Goal: Leave review/rating: Share an evaluation or opinion about a product, service, or content

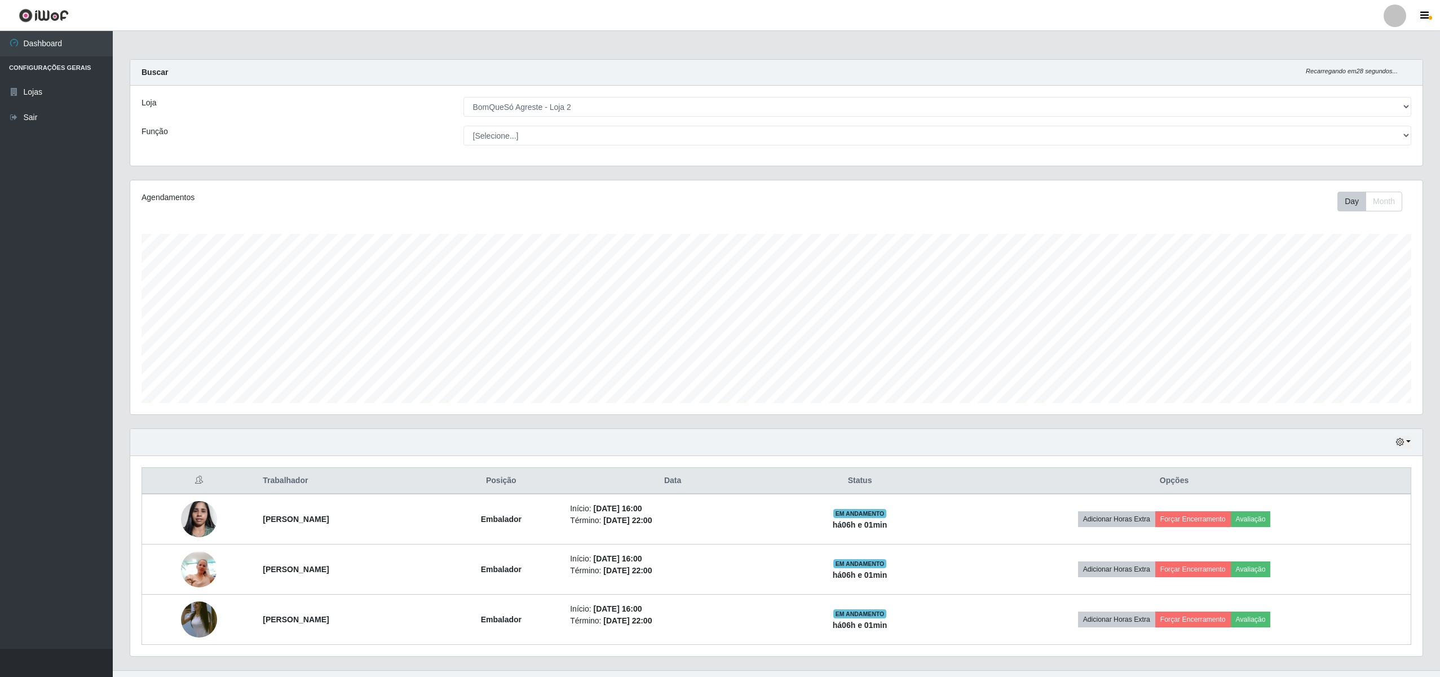
select select "214"
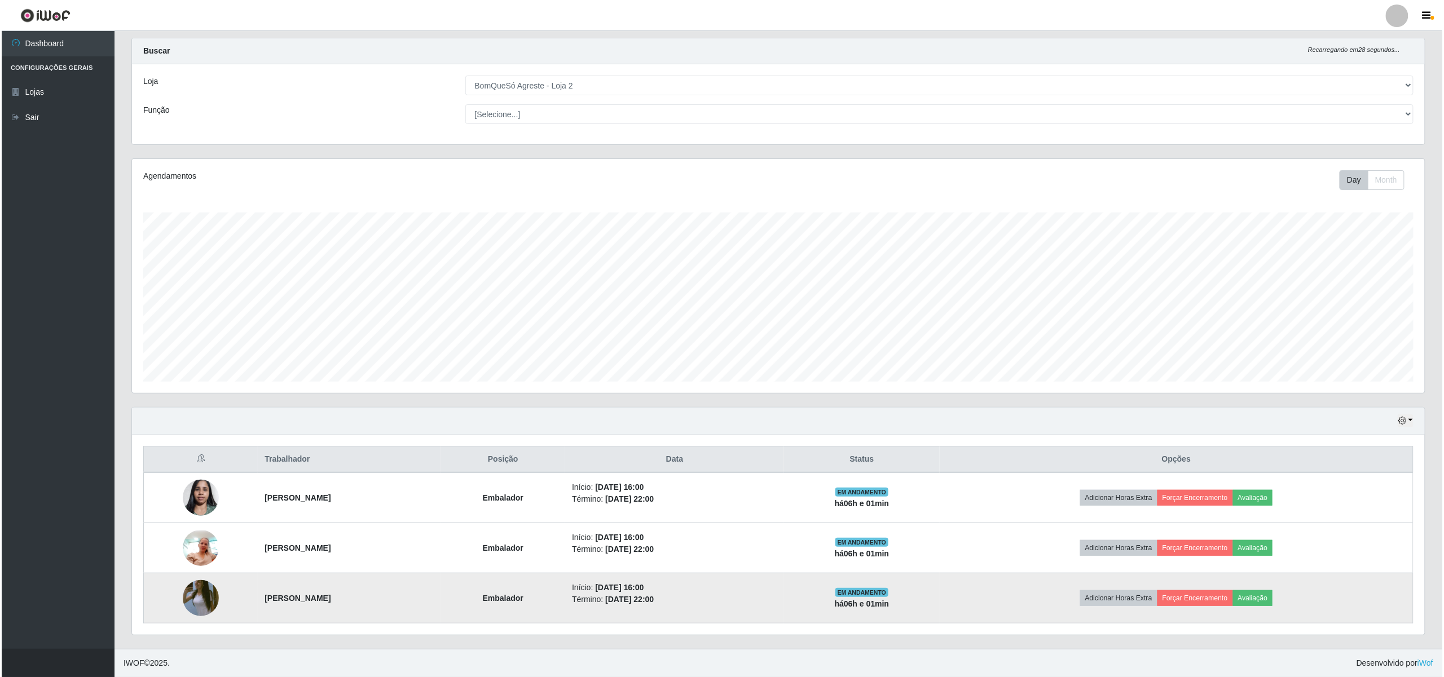
scroll to position [235, 1293]
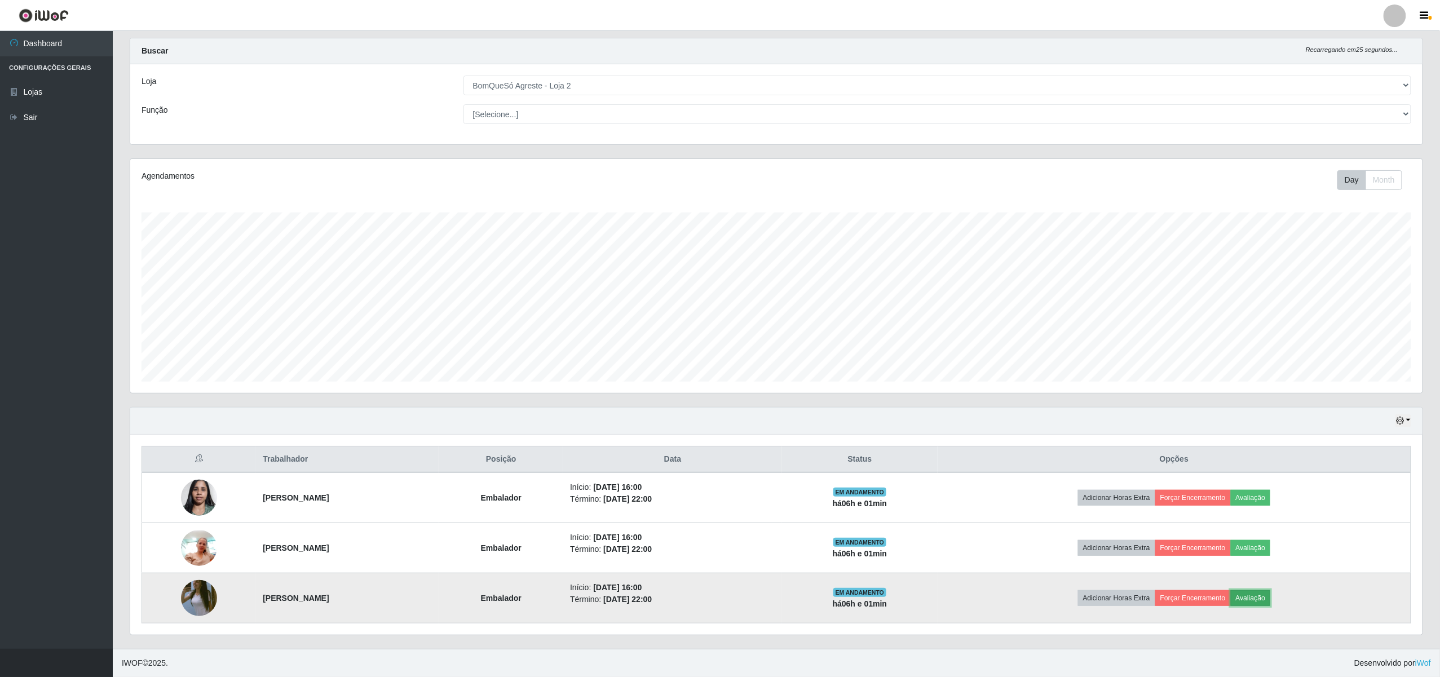
click at [1271, 591] on button "Avaliação" at bounding box center [1251, 599] width 40 height 16
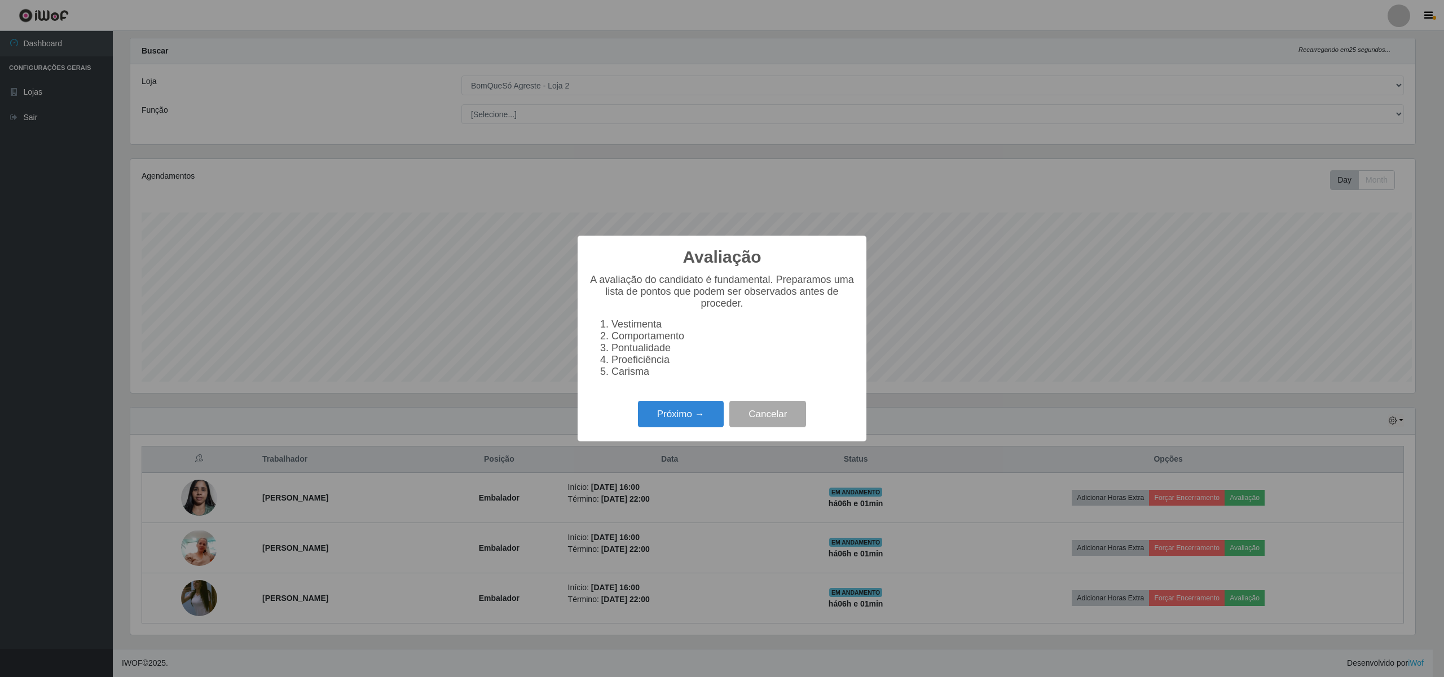
scroll to position [235, 1284]
click at [680, 428] on button "Próximo →" at bounding box center [681, 414] width 86 height 27
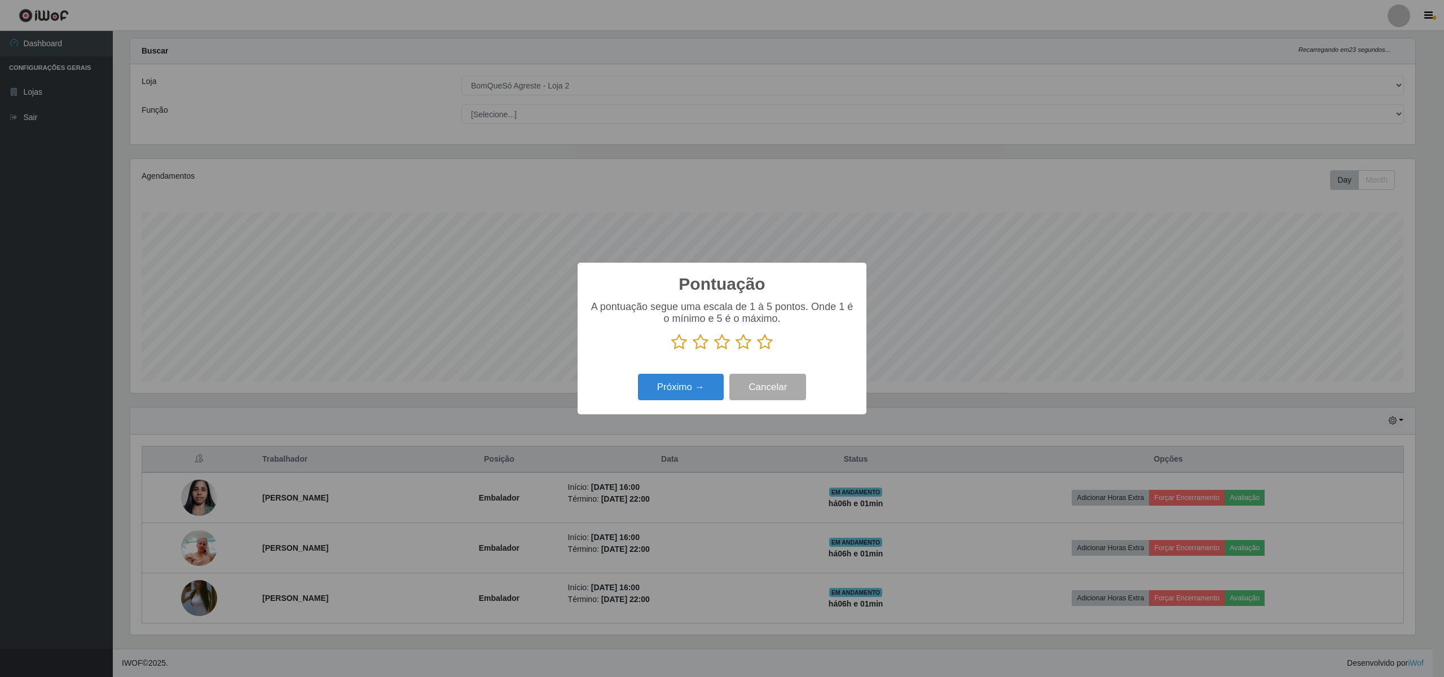
scroll to position [563772, 562722]
click at [765, 335] on div "A pontuação segue uma escala de 1 à 5 pontos. Onde 1 é o mínimo e 5 é o máximo." at bounding box center [722, 326] width 266 height 50
click at [758, 343] on icon at bounding box center [765, 342] width 16 height 17
click at [757, 351] on input "radio" at bounding box center [757, 351] width 0 height 0
click at [680, 387] on button "Próximo →" at bounding box center [681, 387] width 86 height 27
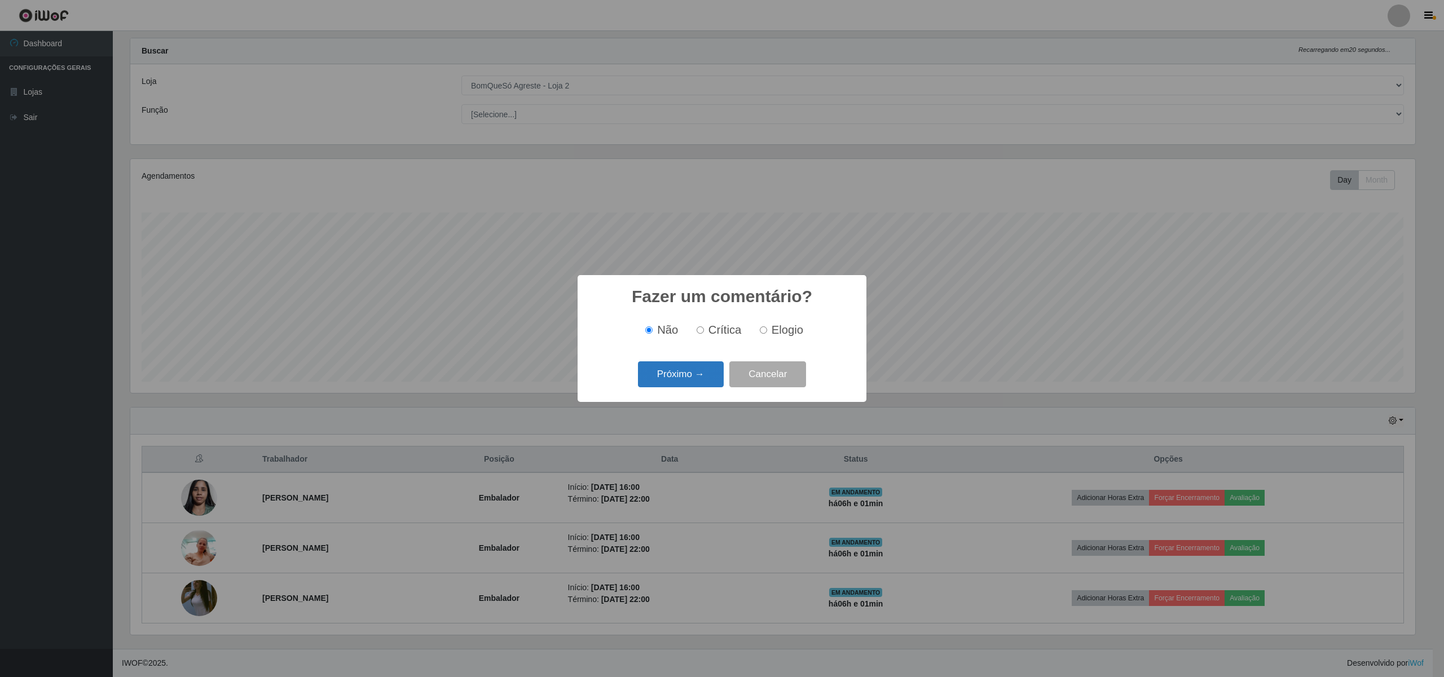
click at [681, 380] on button "Próximo →" at bounding box center [681, 375] width 86 height 27
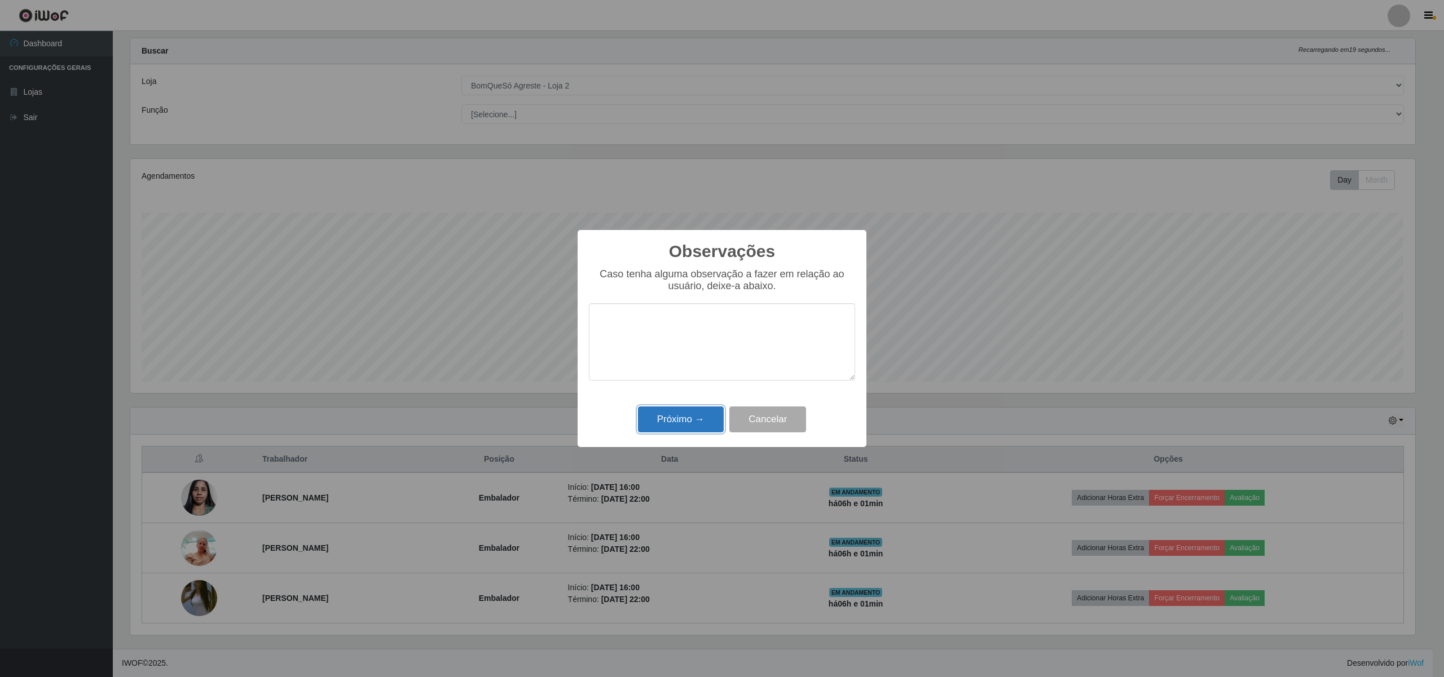
click at [684, 427] on button "Próximo →" at bounding box center [681, 420] width 86 height 27
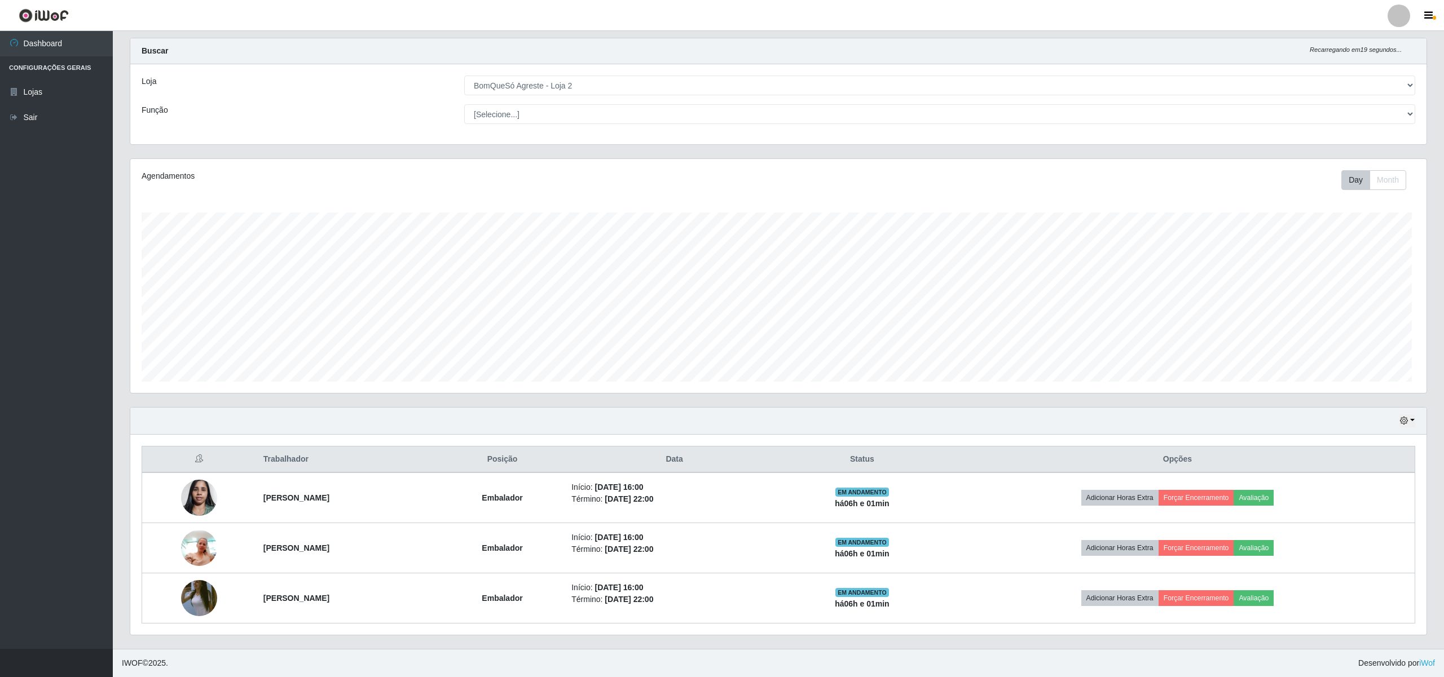
scroll to position [235, 1293]
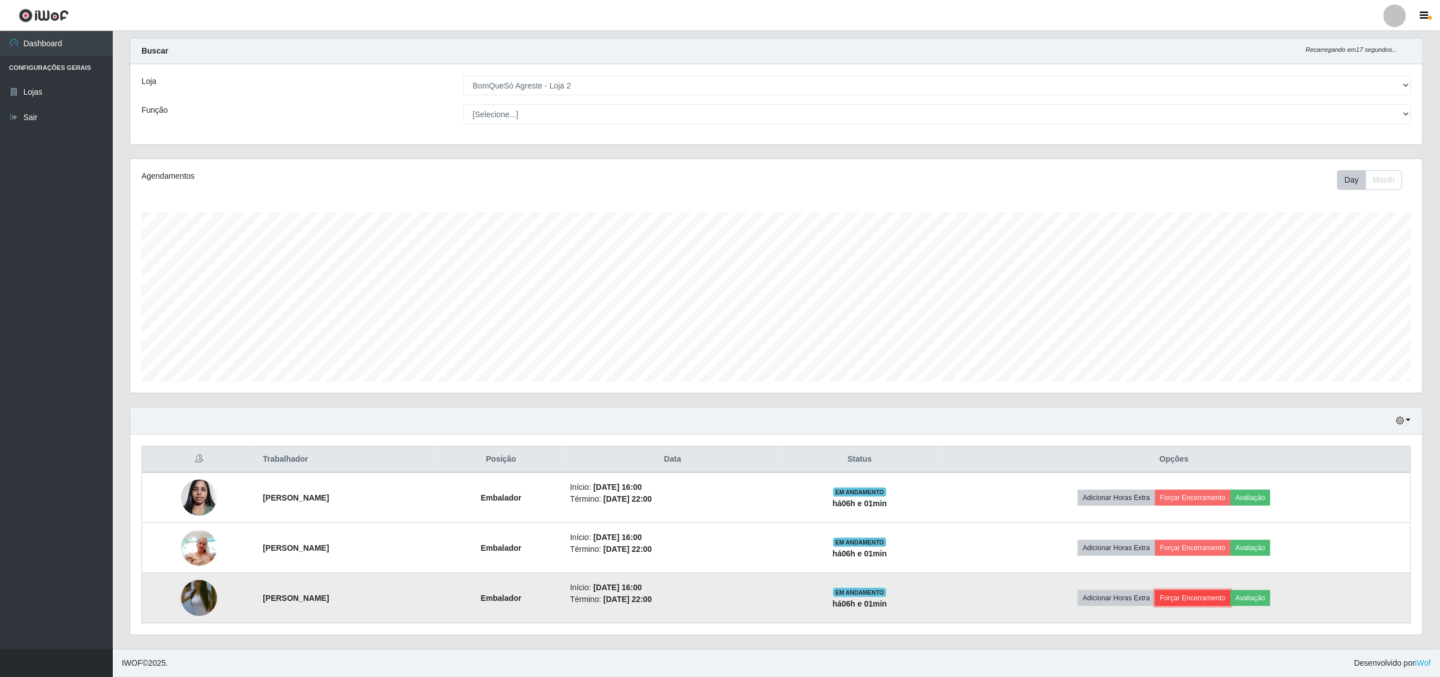
click at [1212, 596] on button "Forçar Encerramento" at bounding box center [1194, 599] width 76 height 16
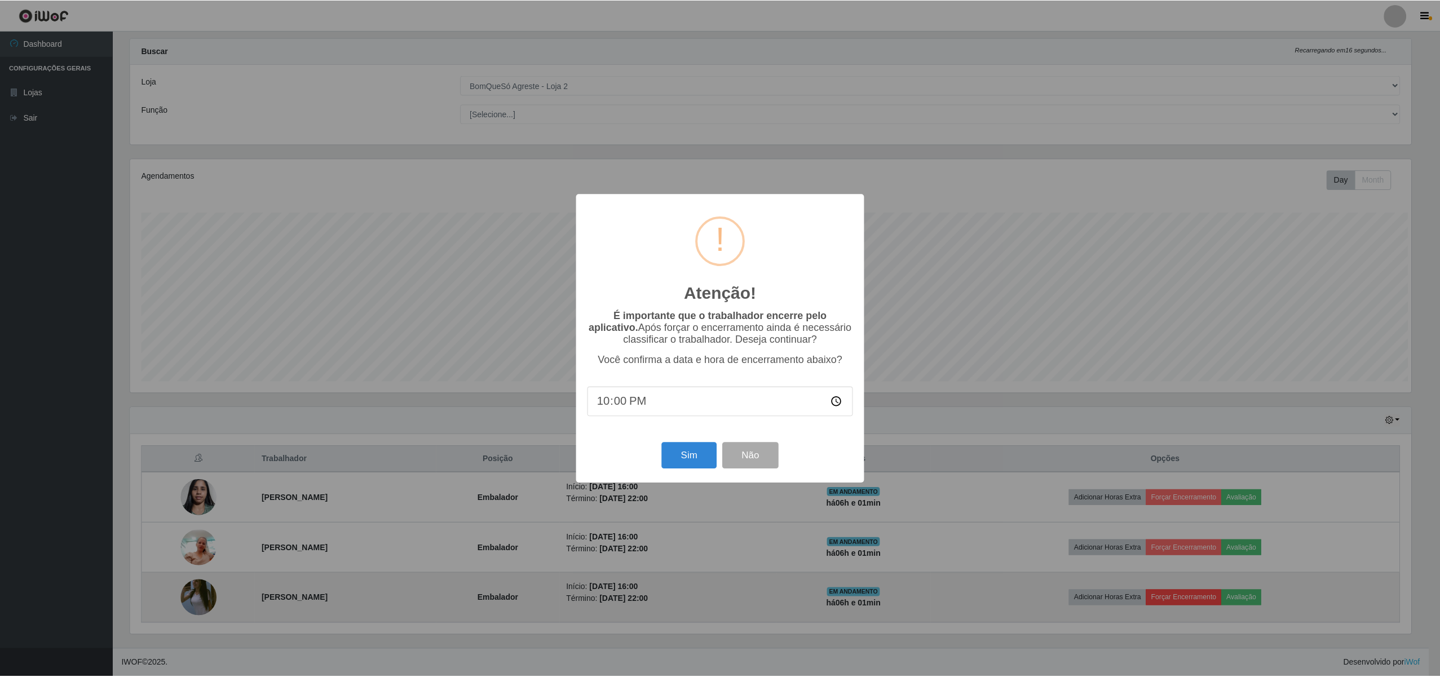
scroll to position [235, 1284]
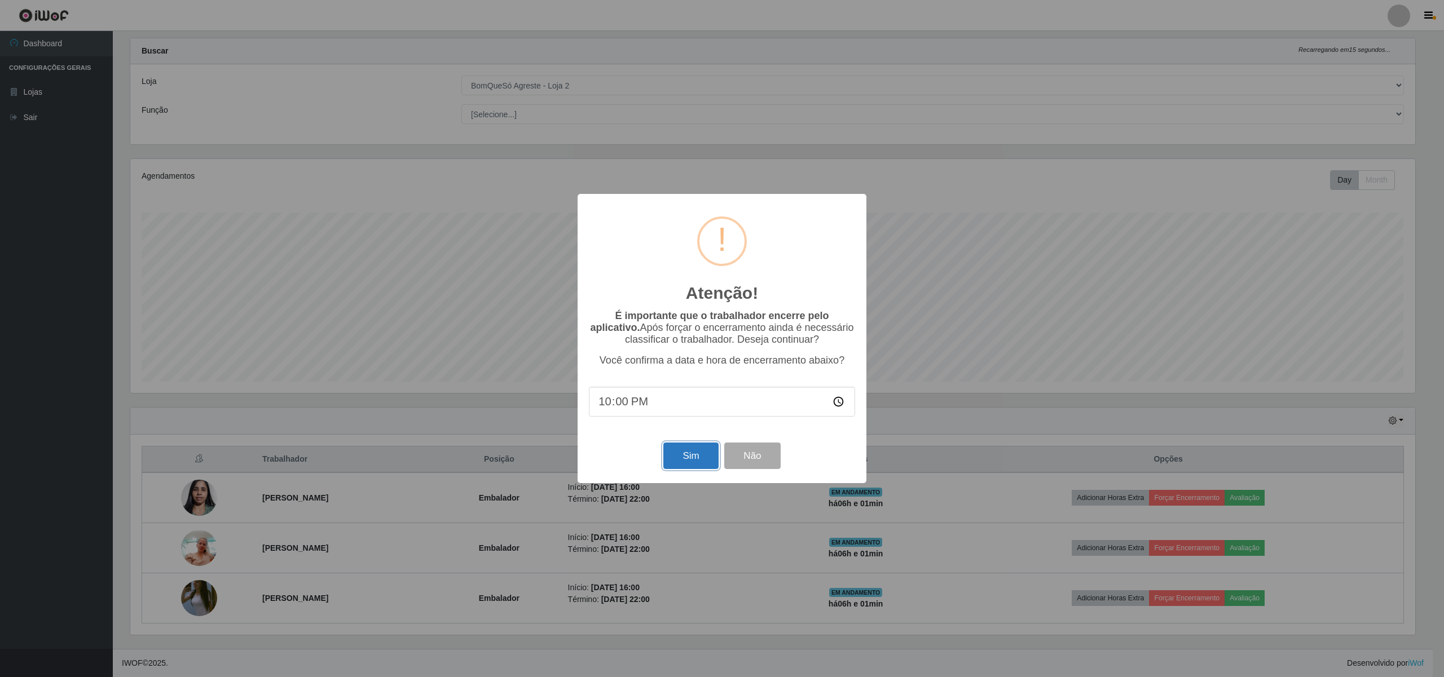
click at [691, 462] on button "Sim" at bounding box center [690, 456] width 55 height 27
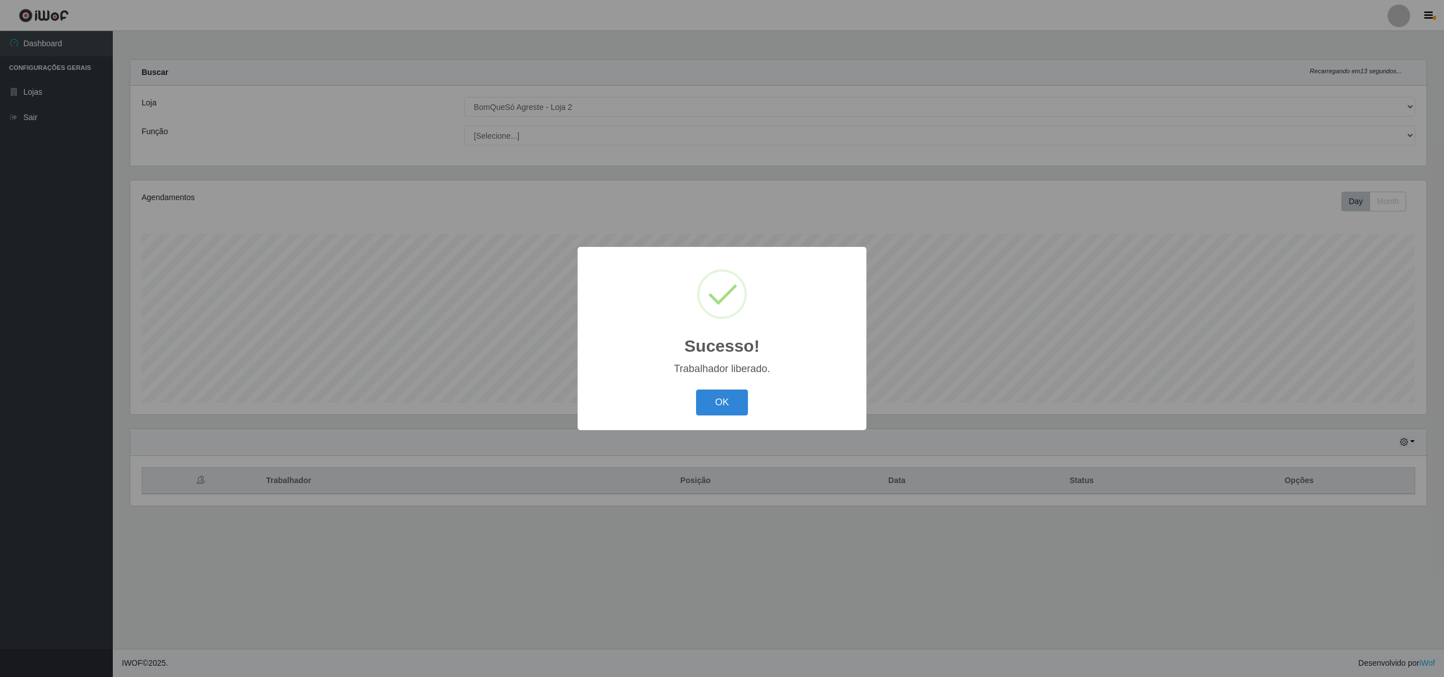
scroll to position [235, 1296]
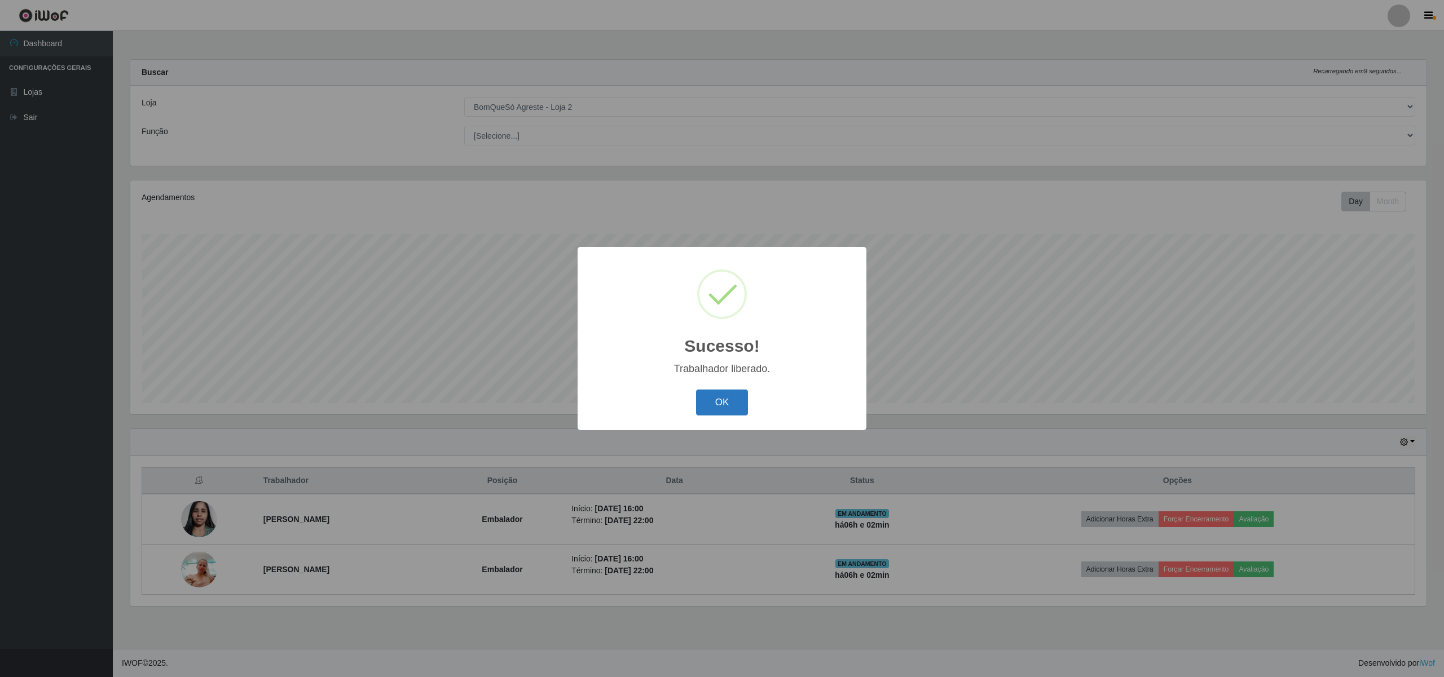
click at [743, 409] on button "OK" at bounding box center [722, 403] width 52 height 27
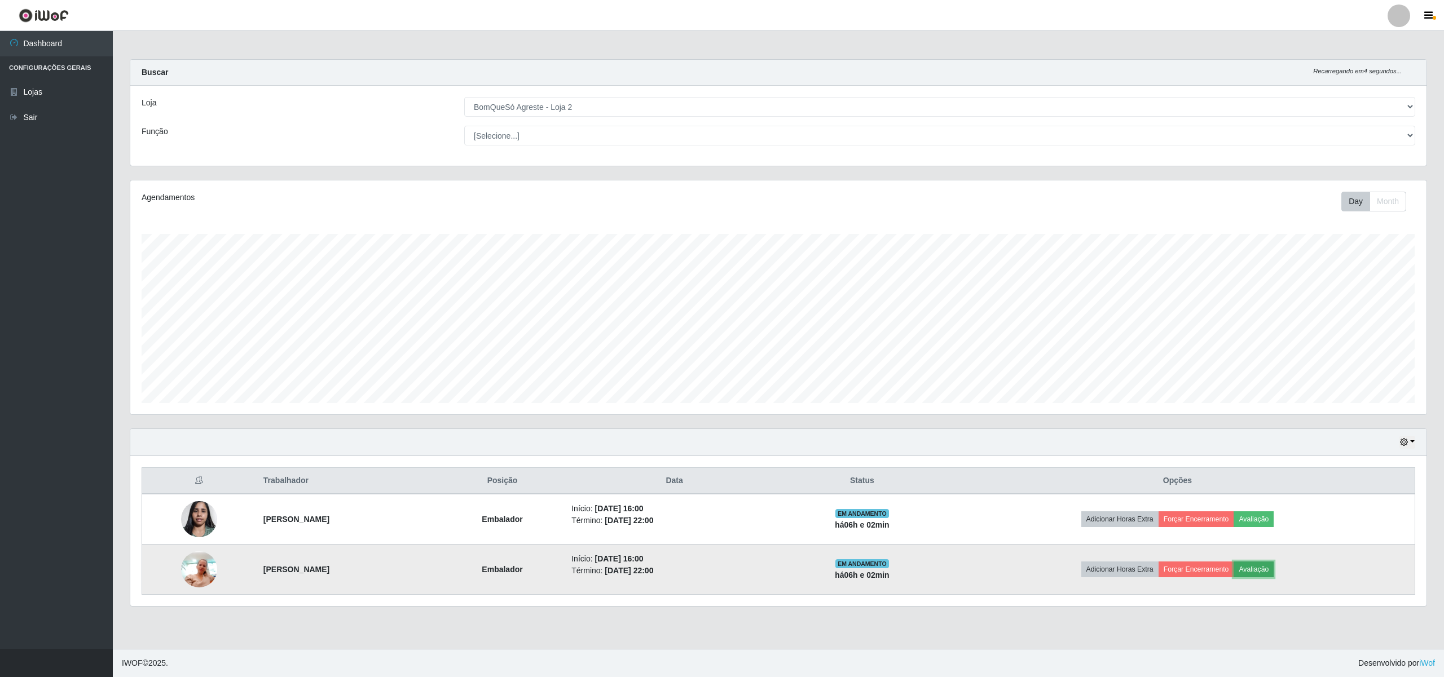
click at [1274, 574] on button "Avaliação" at bounding box center [1253, 570] width 40 height 16
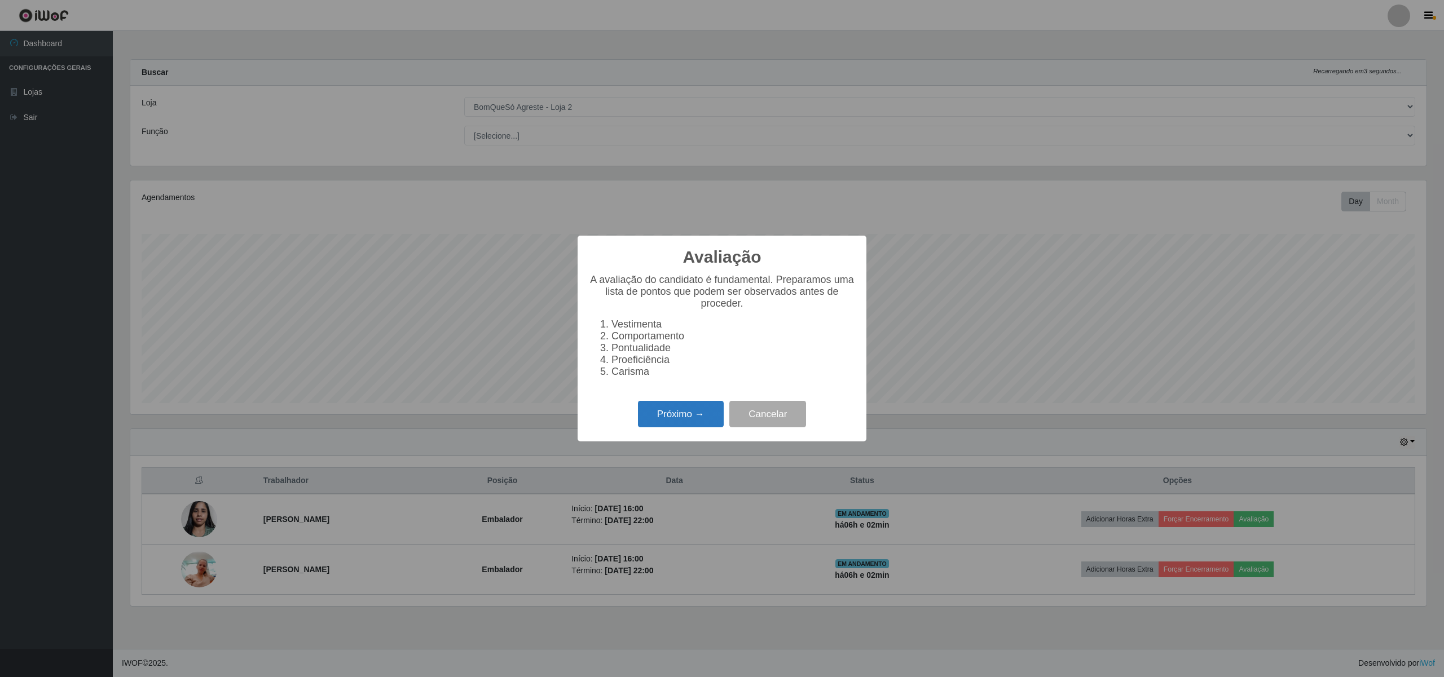
click at [662, 426] on button "Próximo →" at bounding box center [681, 414] width 86 height 27
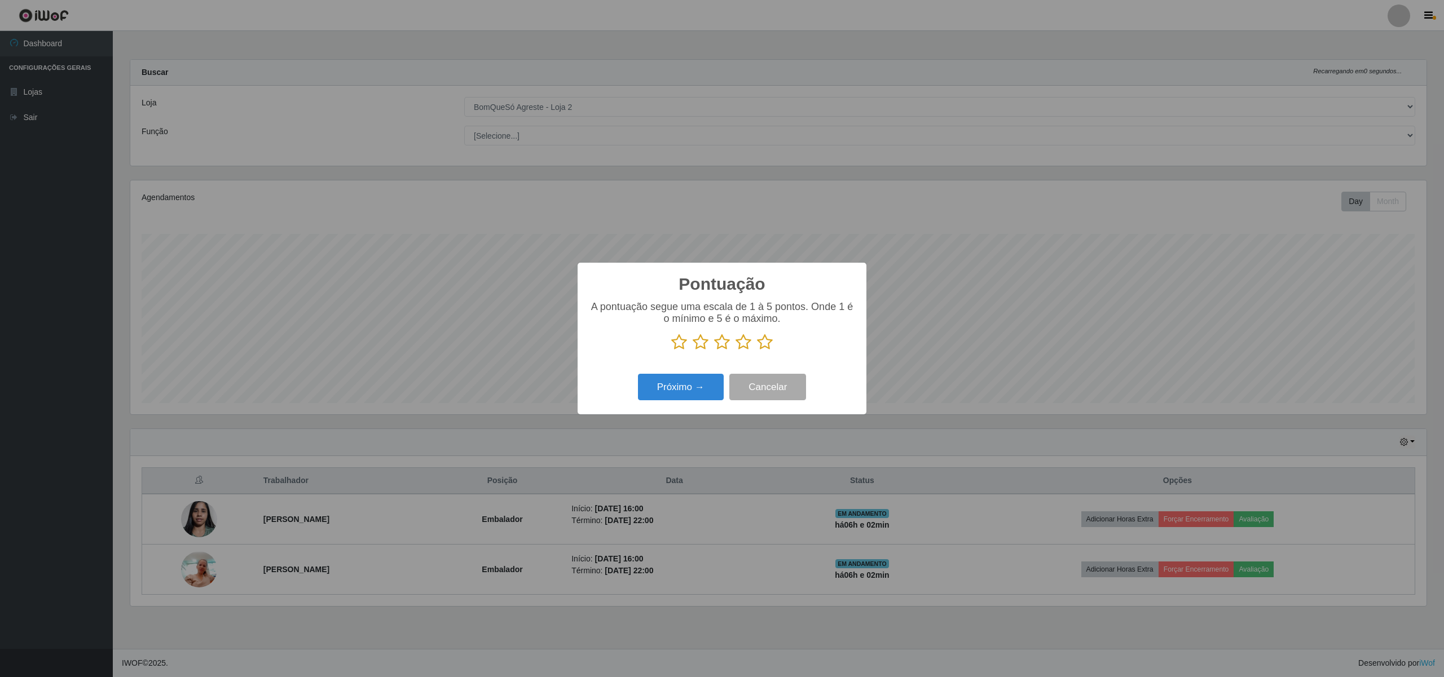
click at [765, 343] on icon at bounding box center [765, 342] width 16 height 17
click at [757, 351] on input "radio" at bounding box center [757, 351] width 0 height 0
click at [682, 390] on button "Próximo →" at bounding box center [681, 387] width 86 height 27
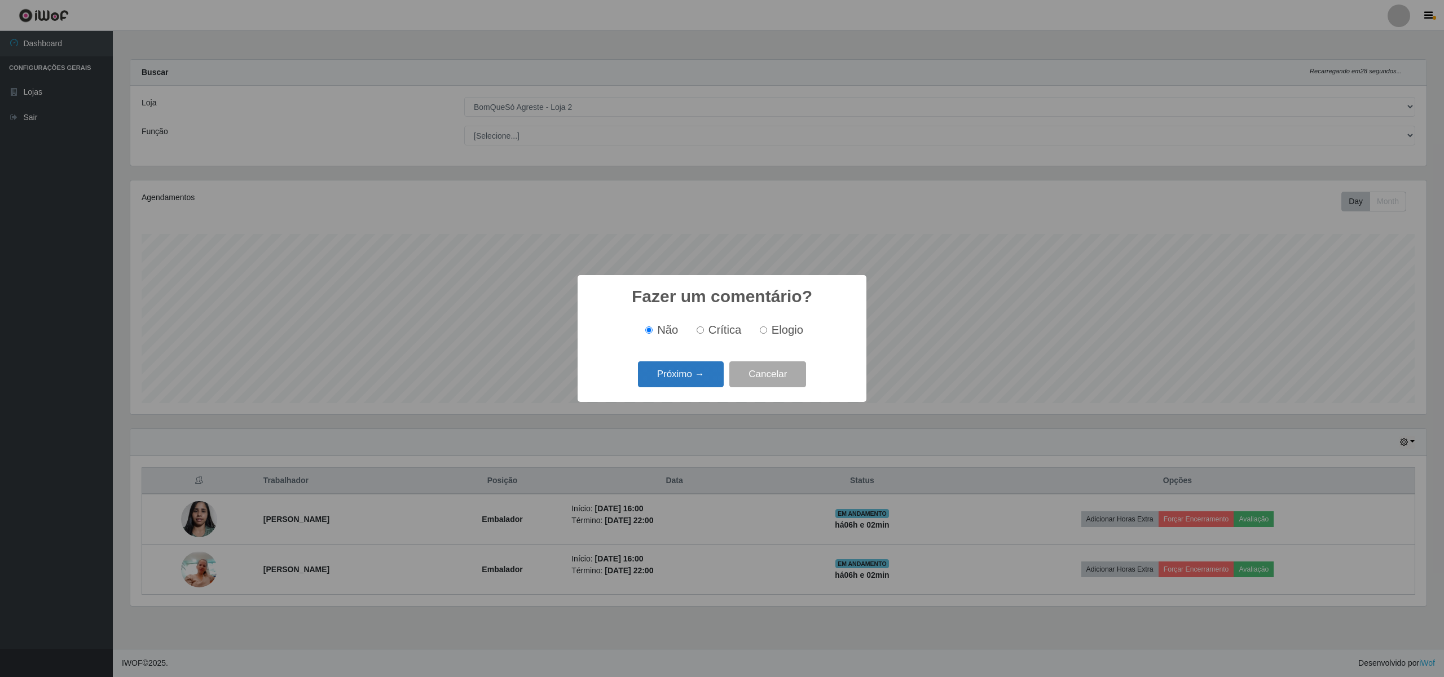
click at [682, 379] on button "Próximo →" at bounding box center [681, 375] width 86 height 27
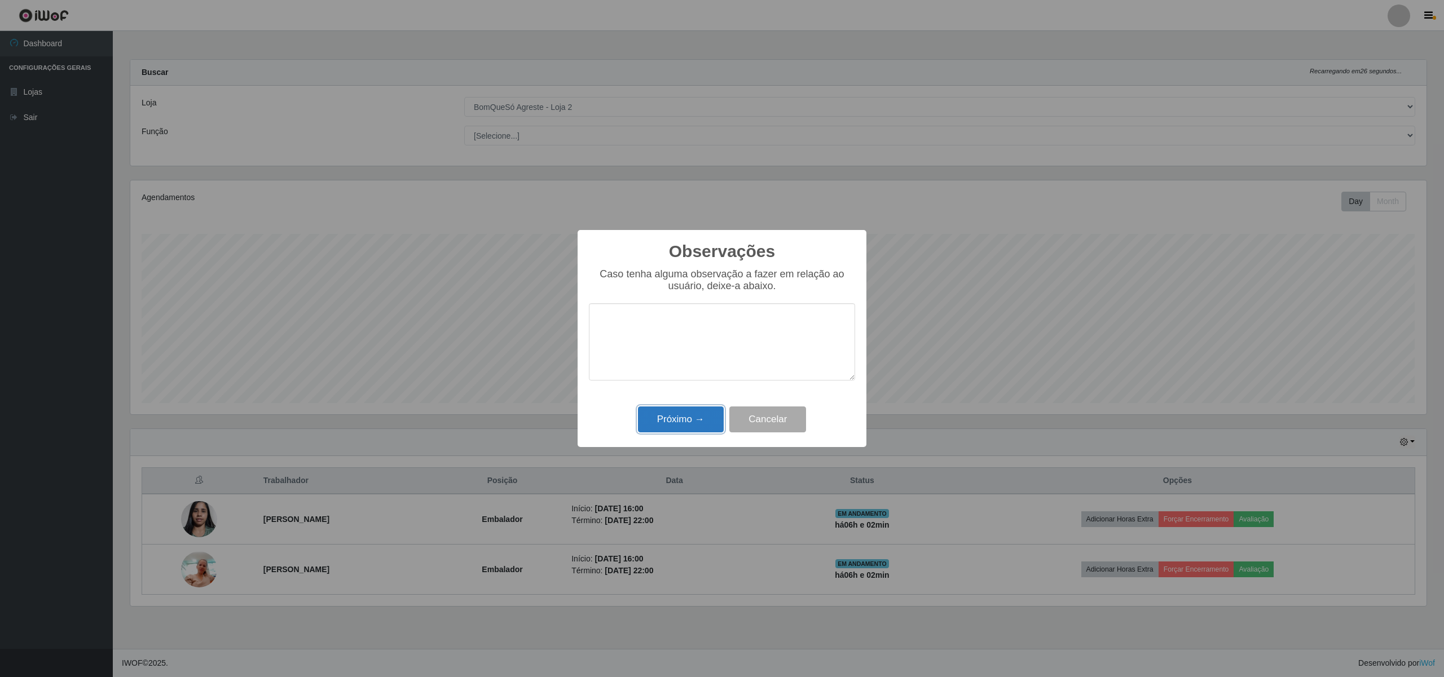
click at [672, 425] on button "Próximo →" at bounding box center [681, 420] width 86 height 27
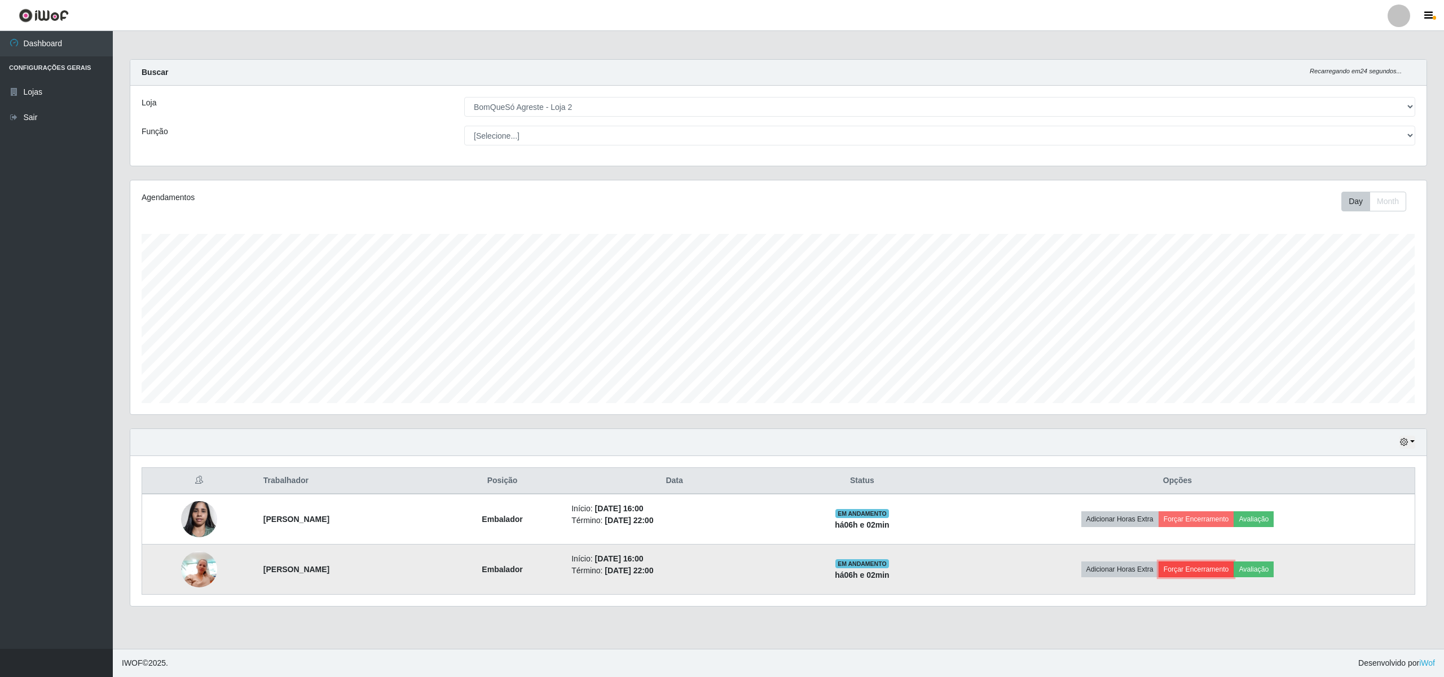
click at [1222, 569] on button "Forçar Encerramento" at bounding box center [1196, 570] width 76 height 16
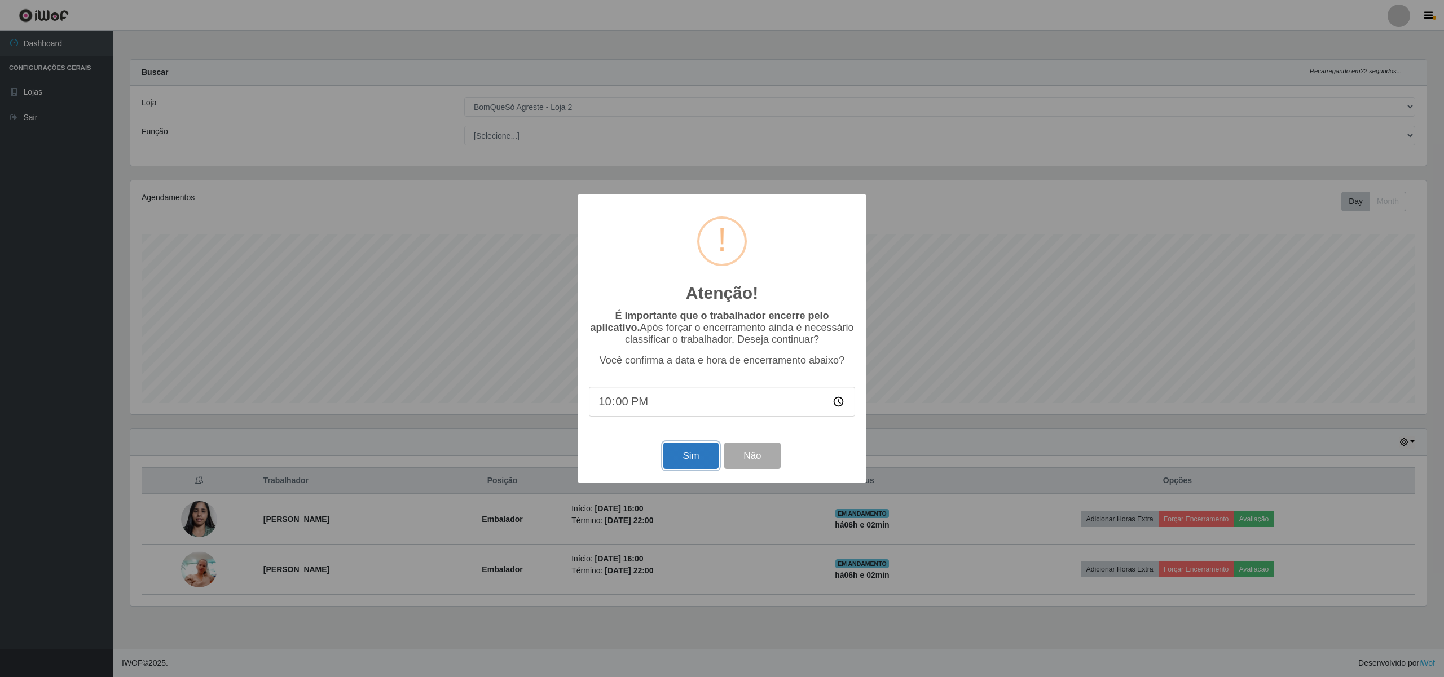
click at [702, 461] on button "Sim" at bounding box center [690, 456] width 55 height 27
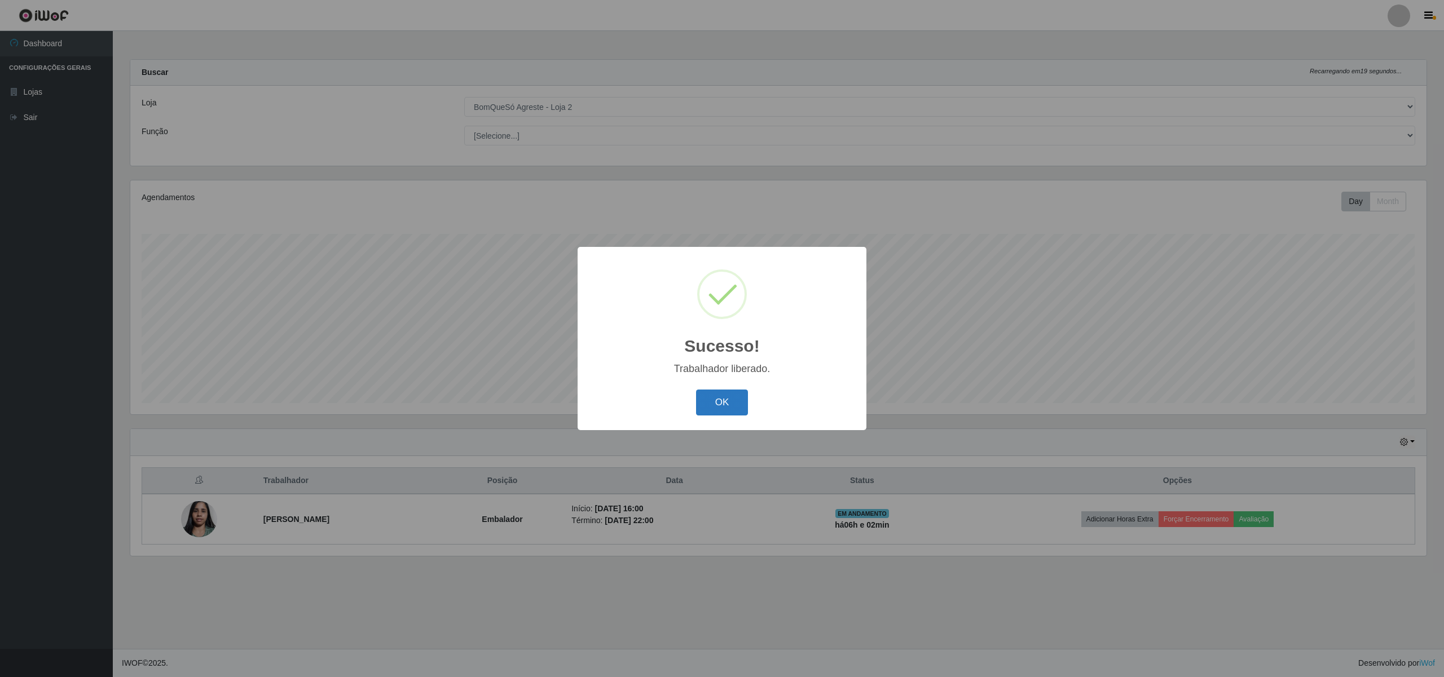
click at [708, 406] on button "OK" at bounding box center [722, 403] width 52 height 27
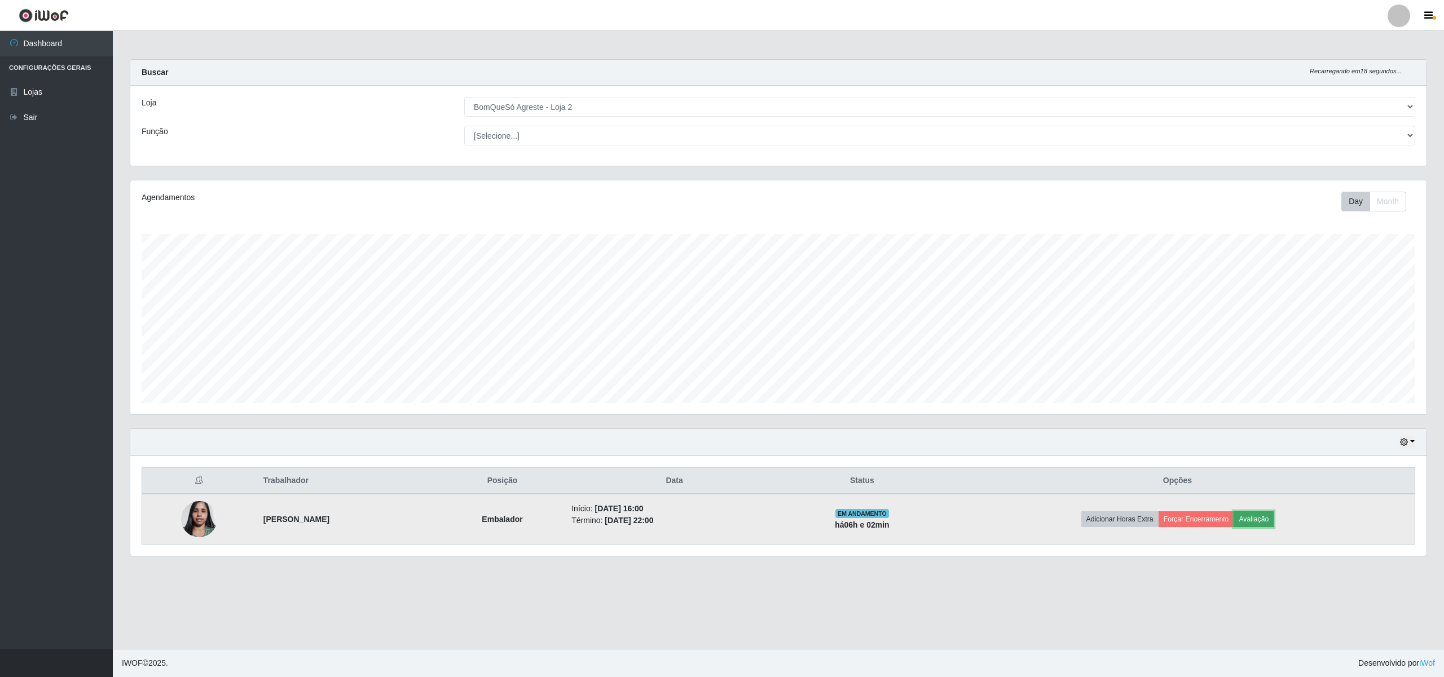
click at [1274, 515] on button "Avaliação" at bounding box center [1253, 520] width 40 height 16
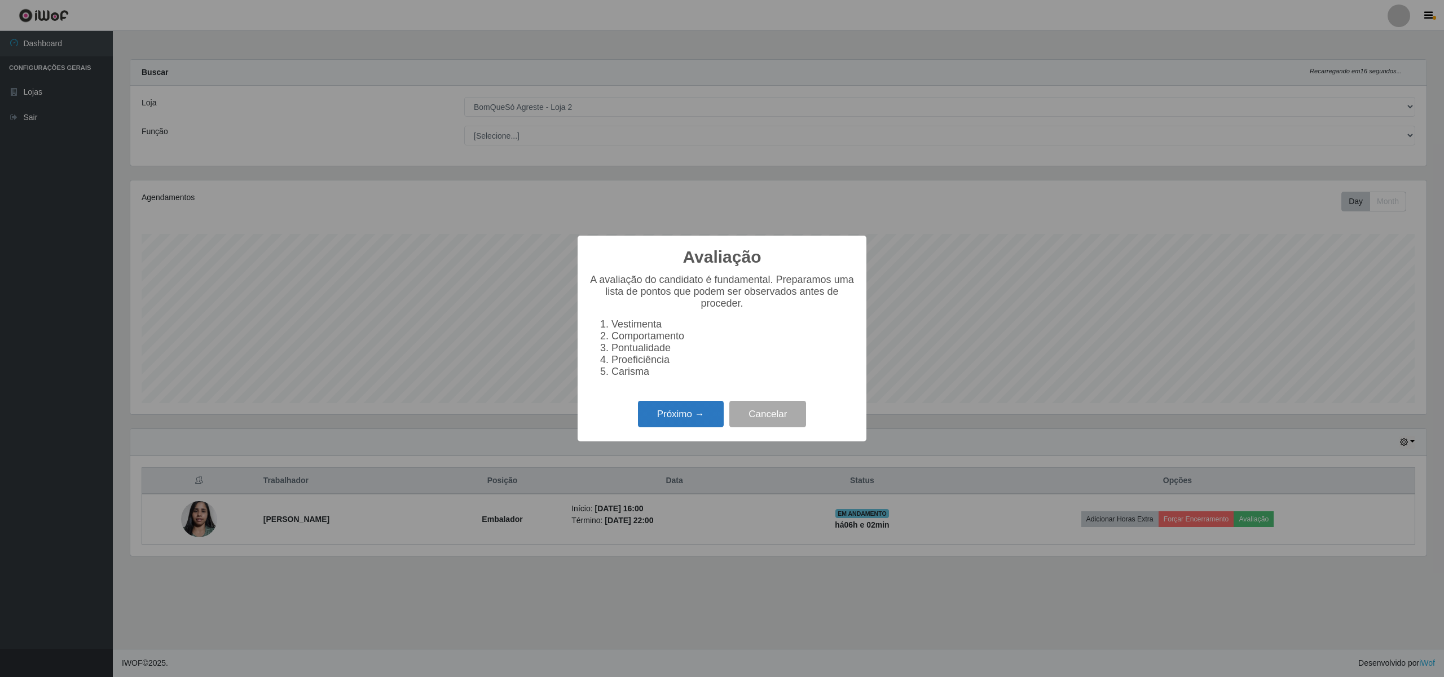
click at [684, 418] on button "Próximo →" at bounding box center [681, 414] width 86 height 27
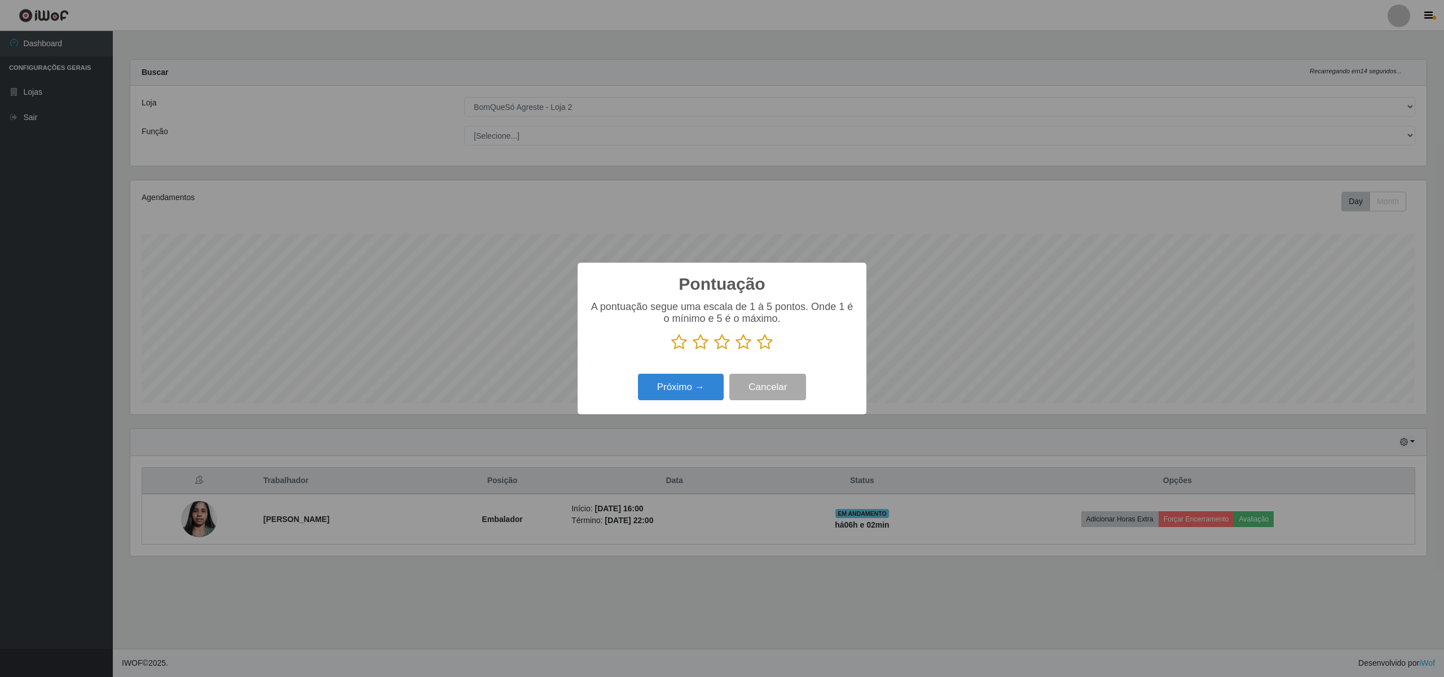
click at [764, 343] on icon at bounding box center [765, 342] width 16 height 17
click at [757, 351] on input "radio" at bounding box center [757, 351] width 0 height 0
click at [667, 385] on button "Próximo →" at bounding box center [681, 387] width 86 height 27
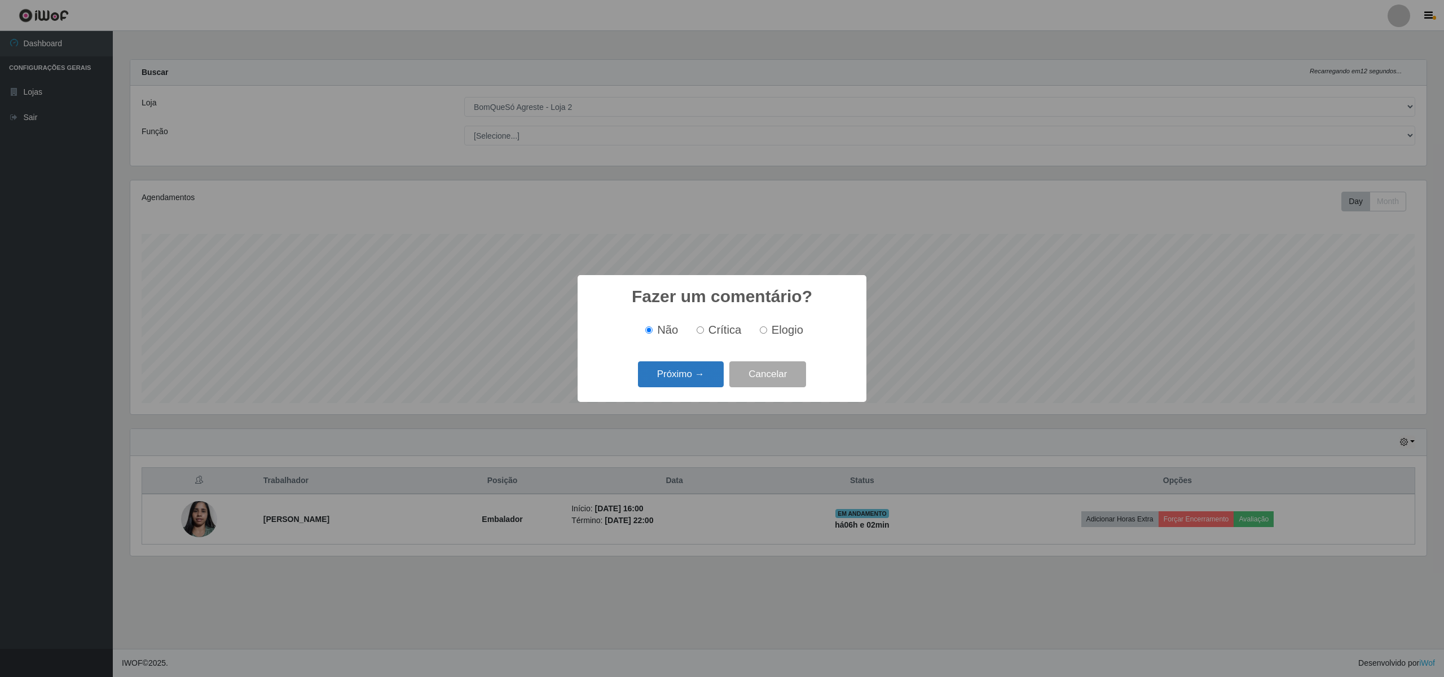
click at [668, 380] on button "Próximo →" at bounding box center [681, 375] width 86 height 27
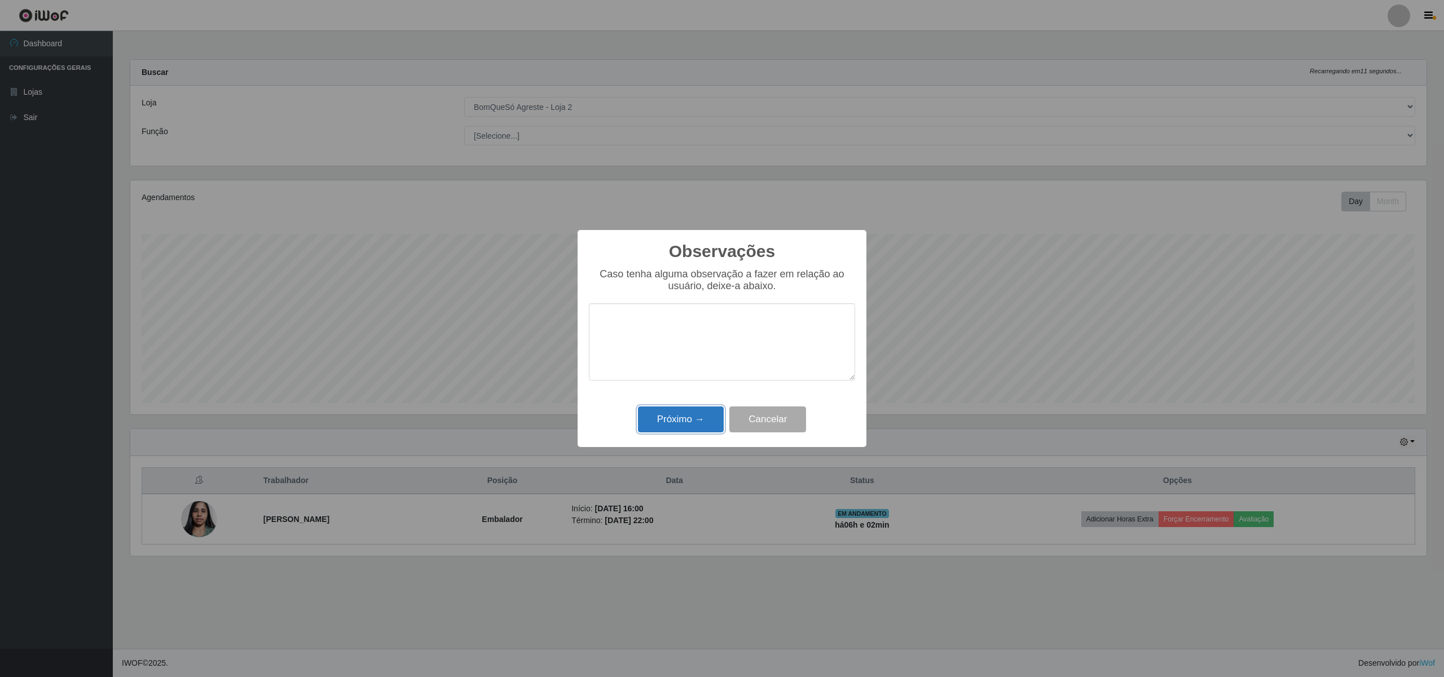
click at [673, 418] on button "Próximo →" at bounding box center [681, 420] width 86 height 27
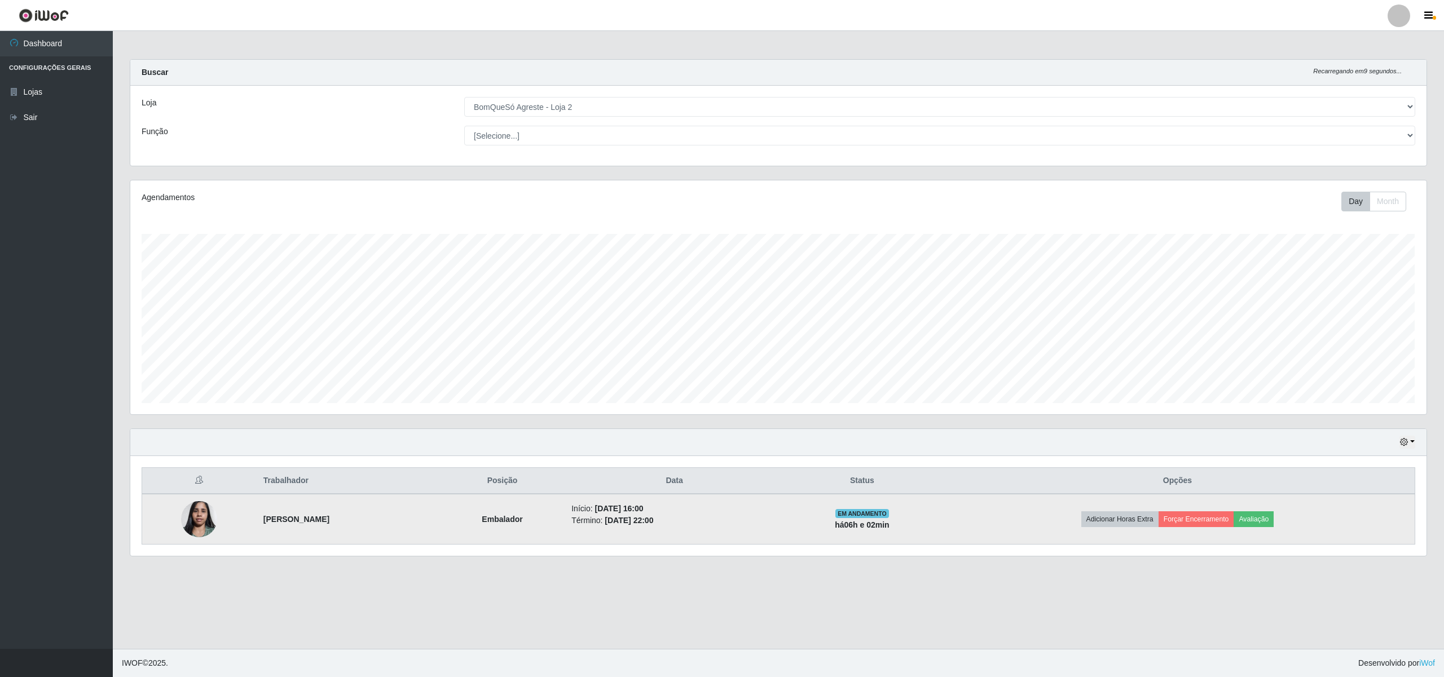
click at [1230, 512] on td "Adicionar Horas Extra Forçar Encerramento Avaliação" at bounding box center [1177, 519] width 475 height 51
click at [1224, 519] on button "Forçar Encerramento" at bounding box center [1196, 520] width 76 height 16
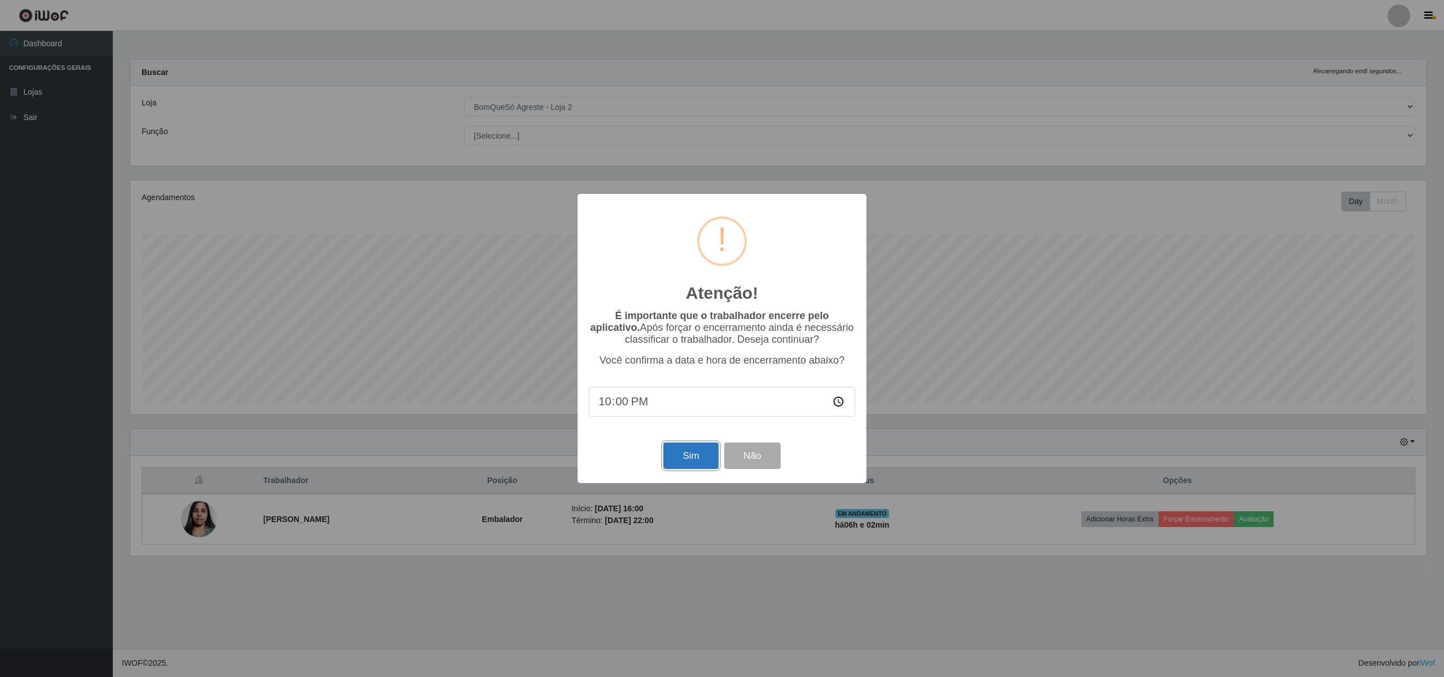
click at [680, 451] on button "Sim" at bounding box center [690, 456] width 55 height 27
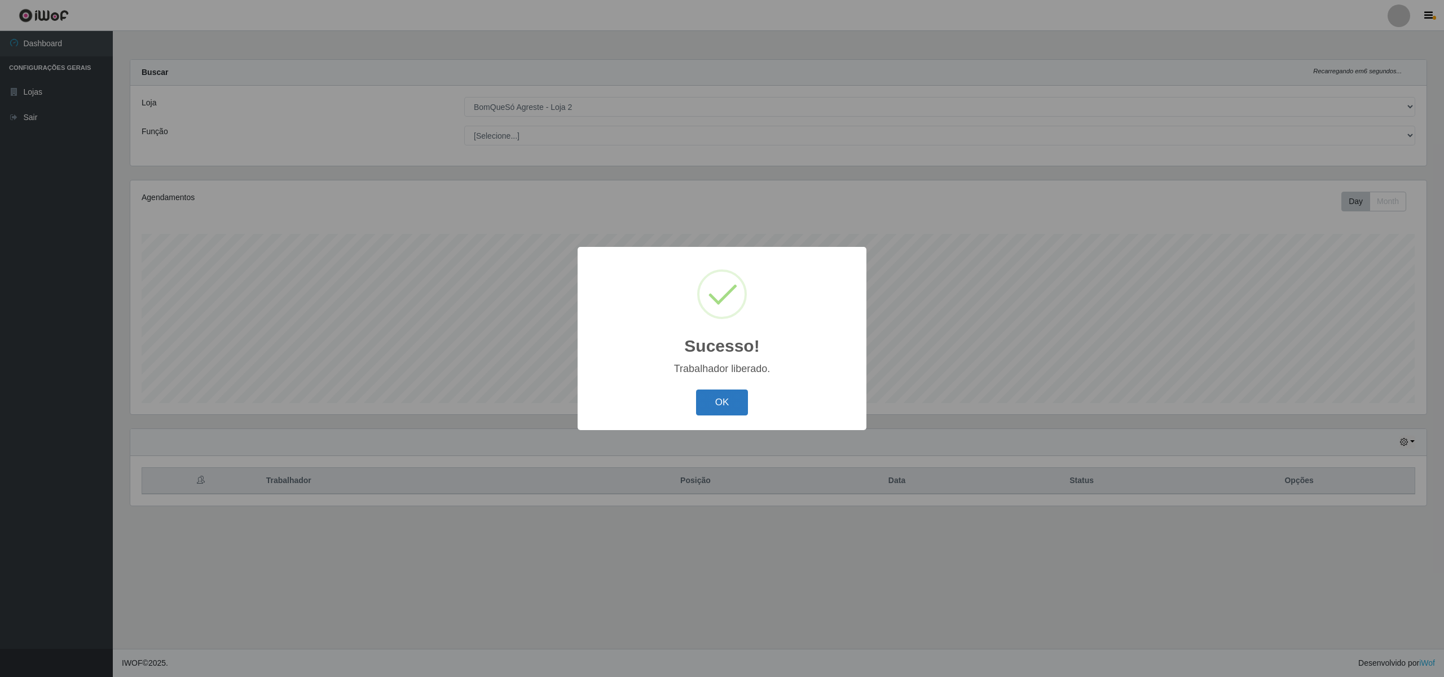
click at [730, 400] on button "OK" at bounding box center [722, 403] width 52 height 27
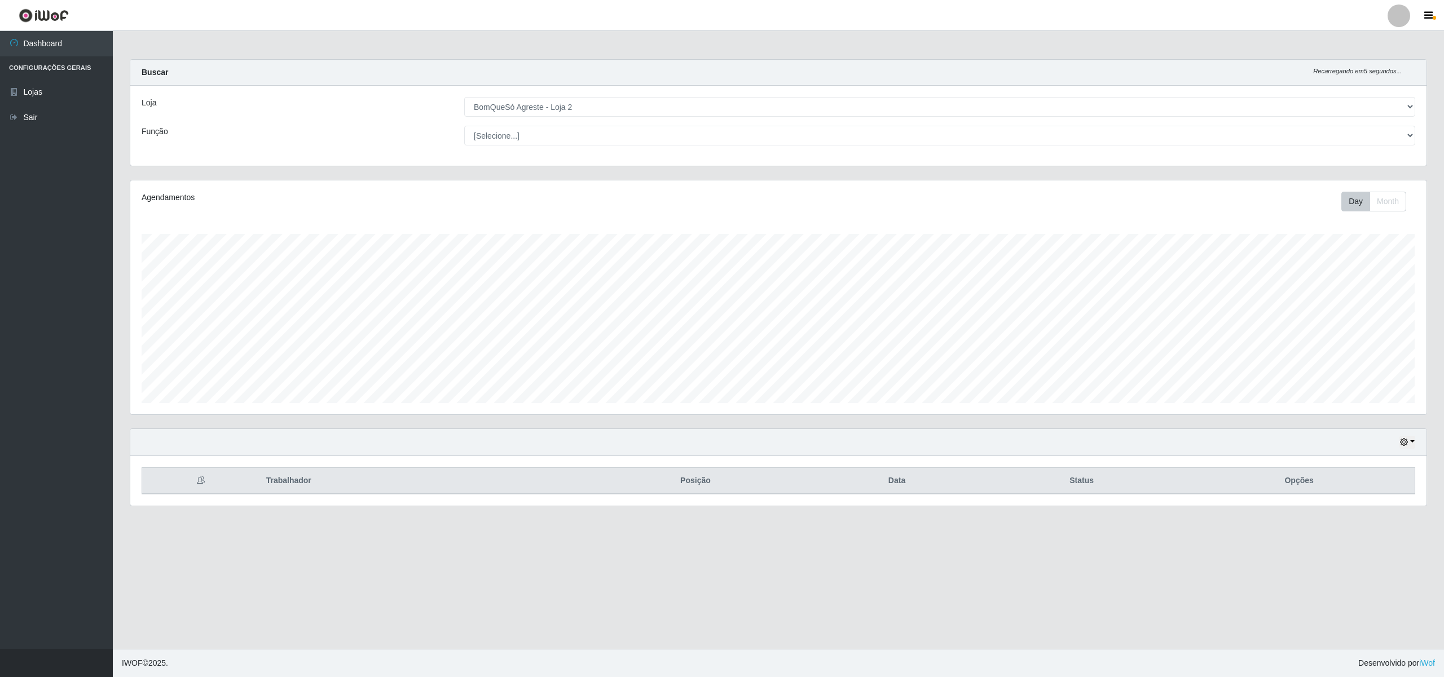
click at [1395, 12] on div at bounding box center [1398, 16] width 23 height 23
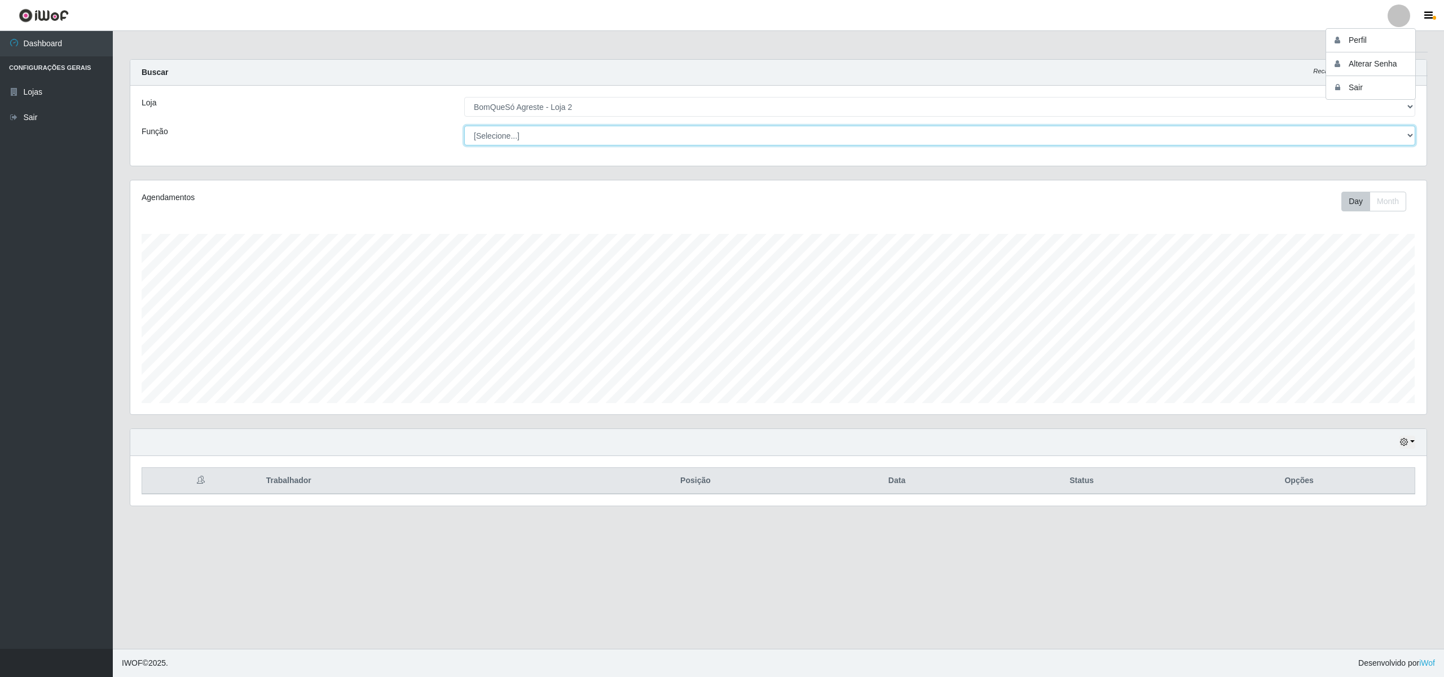
click at [1176, 132] on select "[Selecione...] ASG ASG + ASG ++ Balconista Balconista + Balconista ++ Embalador…" at bounding box center [939, 136] width 951 height 20
